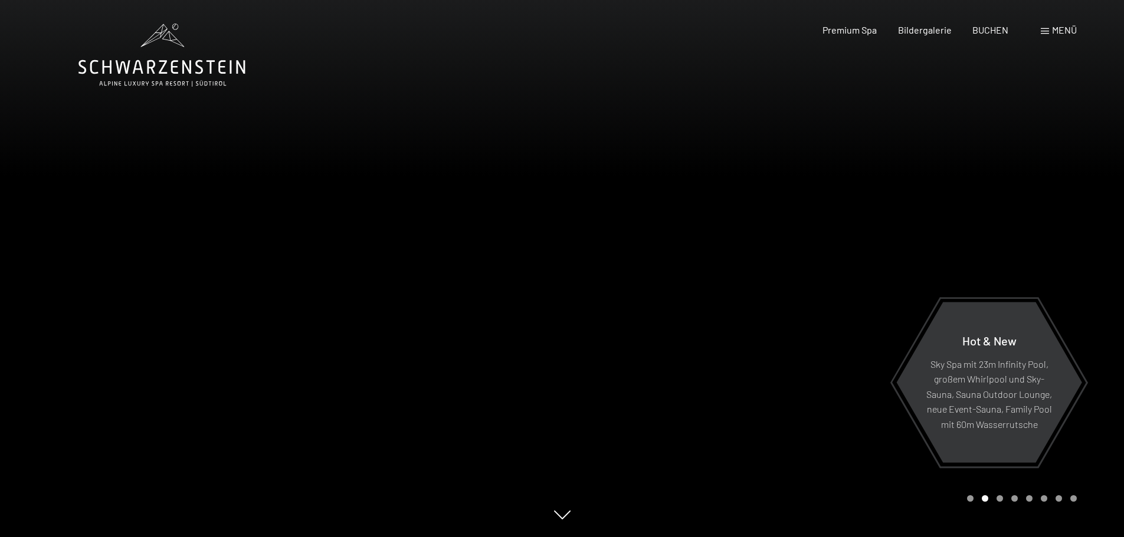
click at [1057, 29] on span "Menü" at bounding box center [1064, 29] width 25 height 11
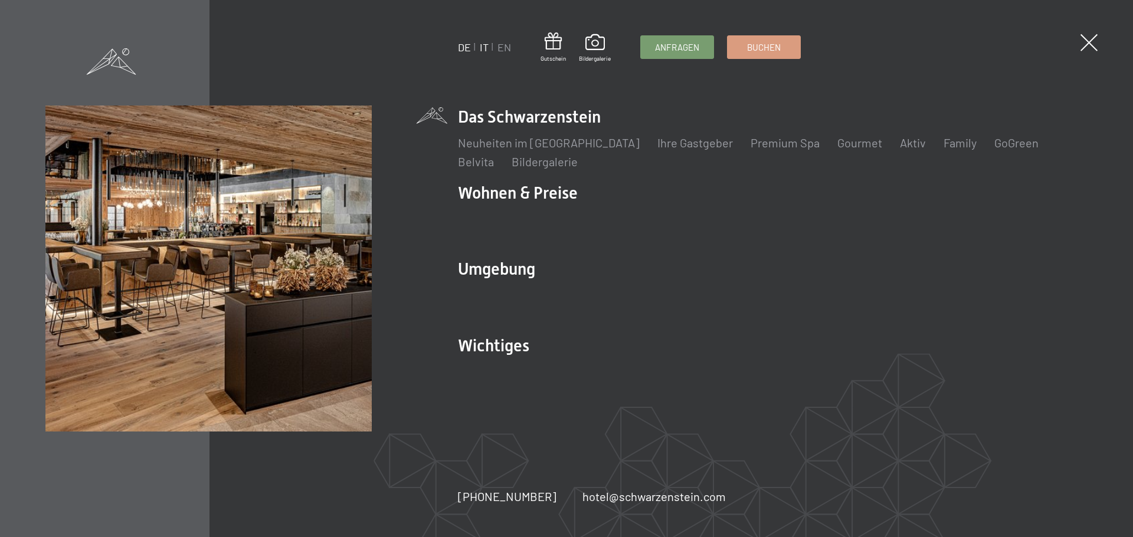
click at [485, 51] on link "IT" at bounding box center [484, 47] width 9 height 13
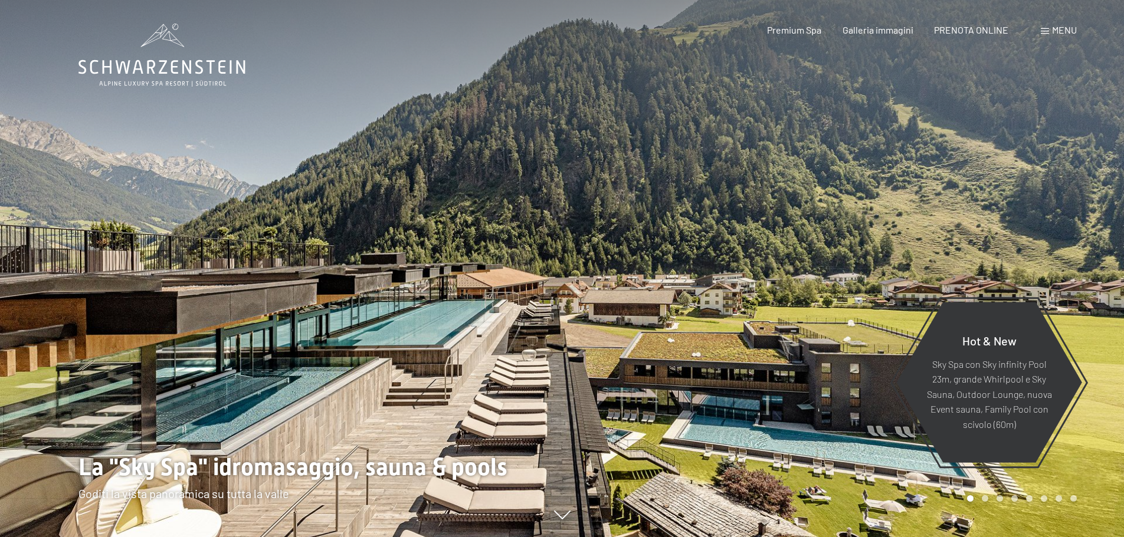
click at [1057, 32] on span "Menu" at bounding box center [1064, 29] width 25 height 11
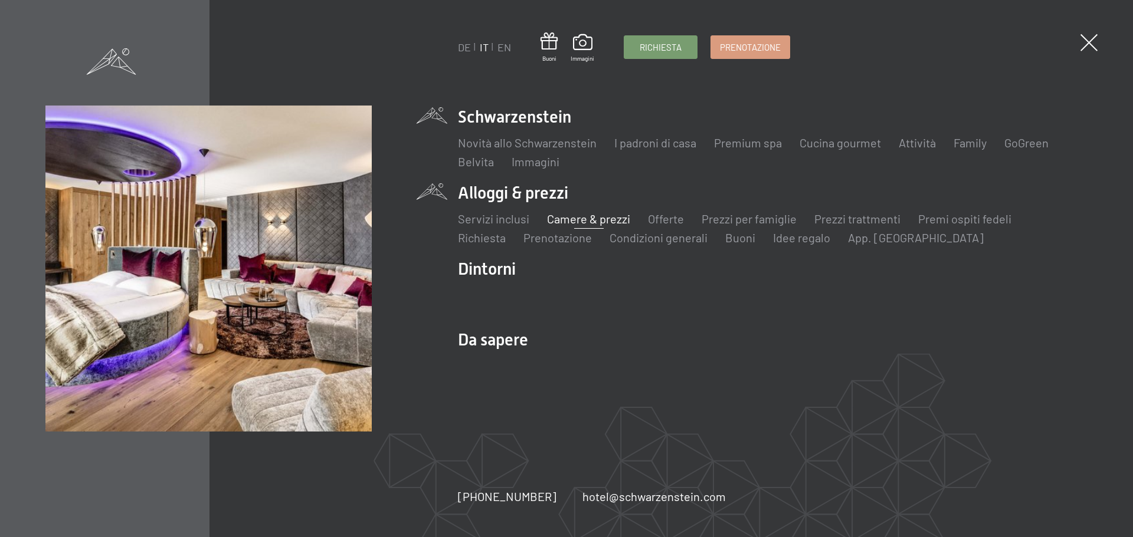
click at [589, 223] on link "Camere & prezzi" at bounding box center [588, 219] width 83 height 14
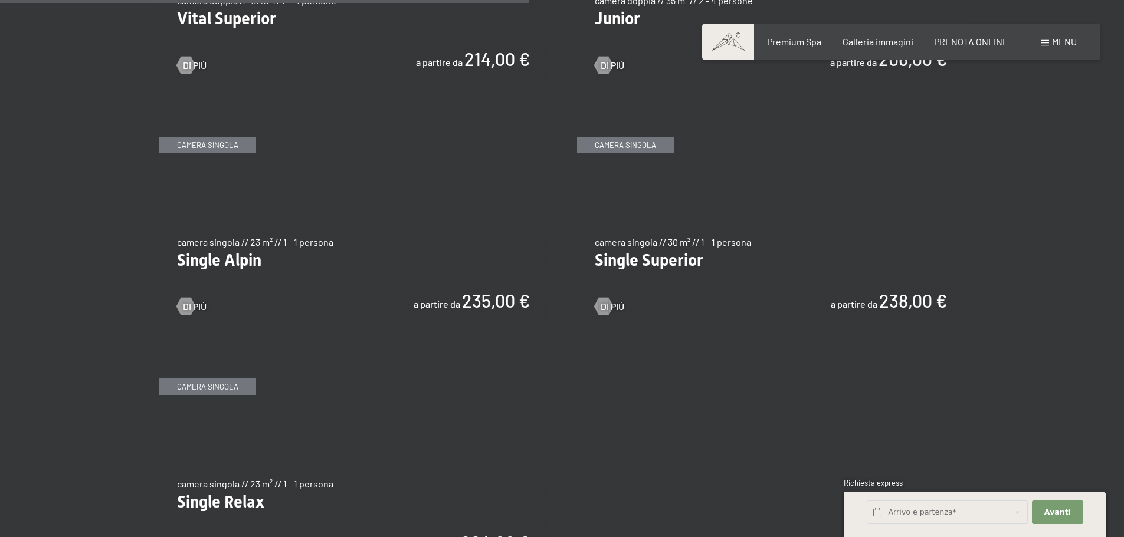
scroll to position [1711, 0]
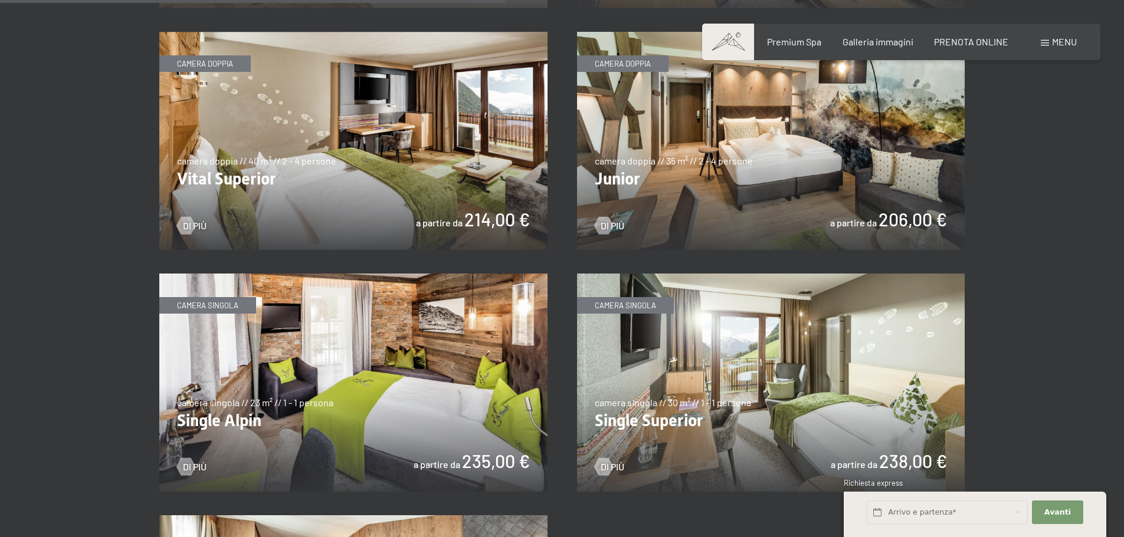
click at [748, 165] on img at bounding box center [771, 141] width 388 height 218
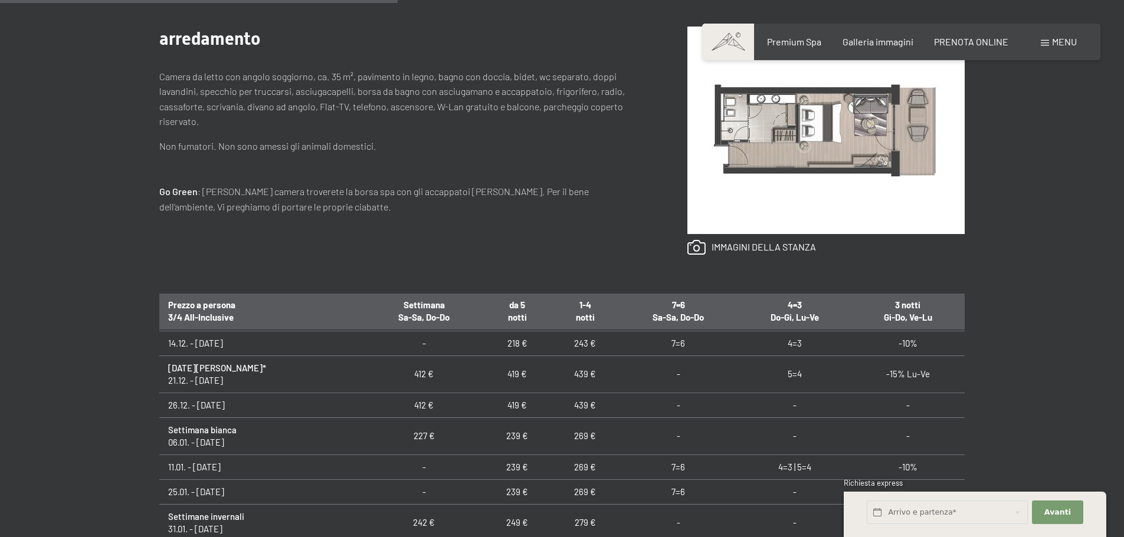
scroll to position [413, 0]
